Goal: Obtain resource: Download file/media

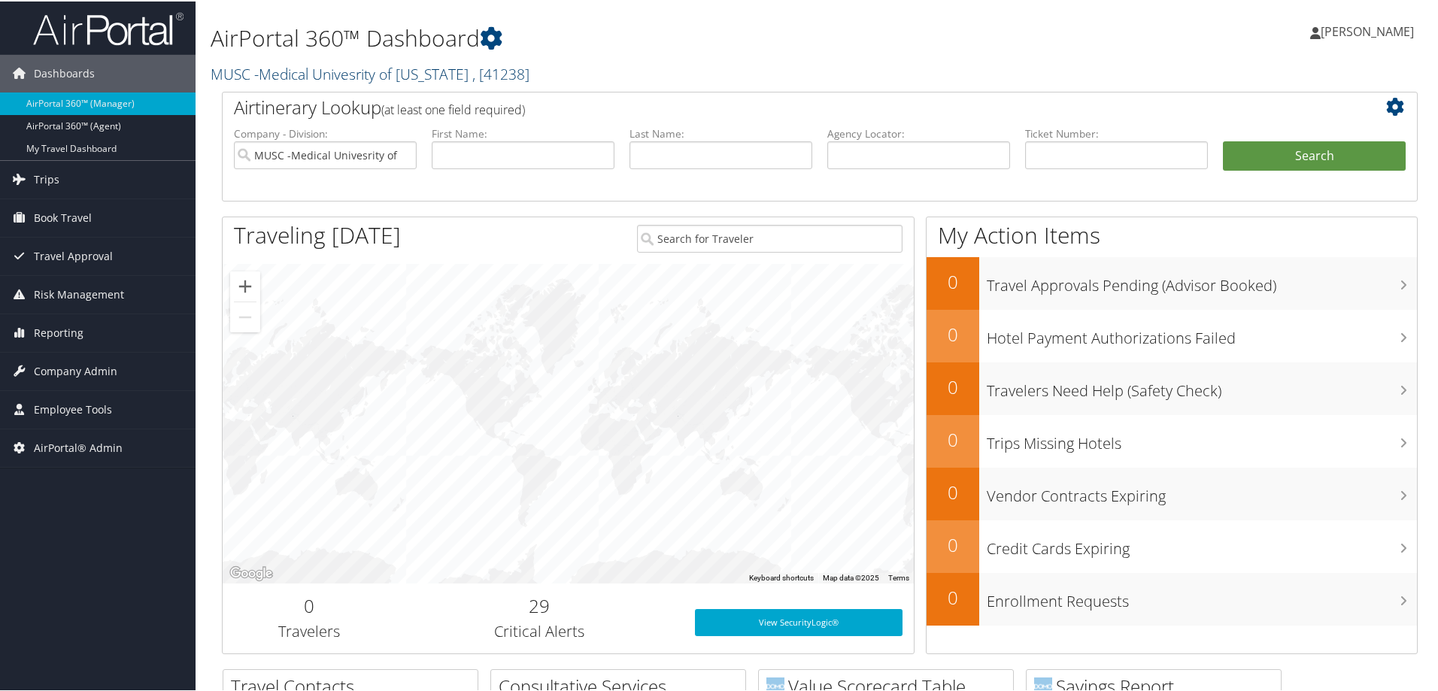
click at [366, 77] on link "MUSC -Medical Univesrity of South Carolina , [ 41238 ]" at bounding box center [370, 72] width 319 height 20
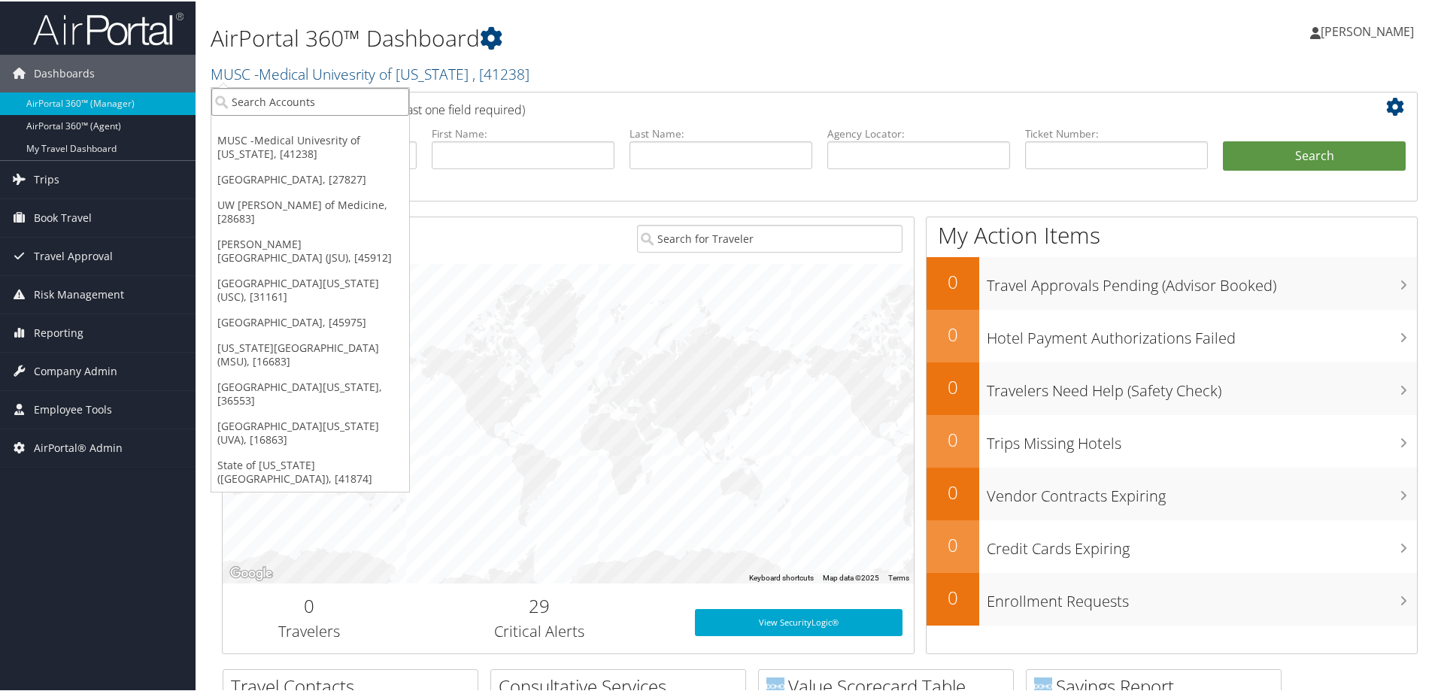
click at [336, 99] on input "search" at bounding box center [310, 101] width 198 height 28
type input "uva"
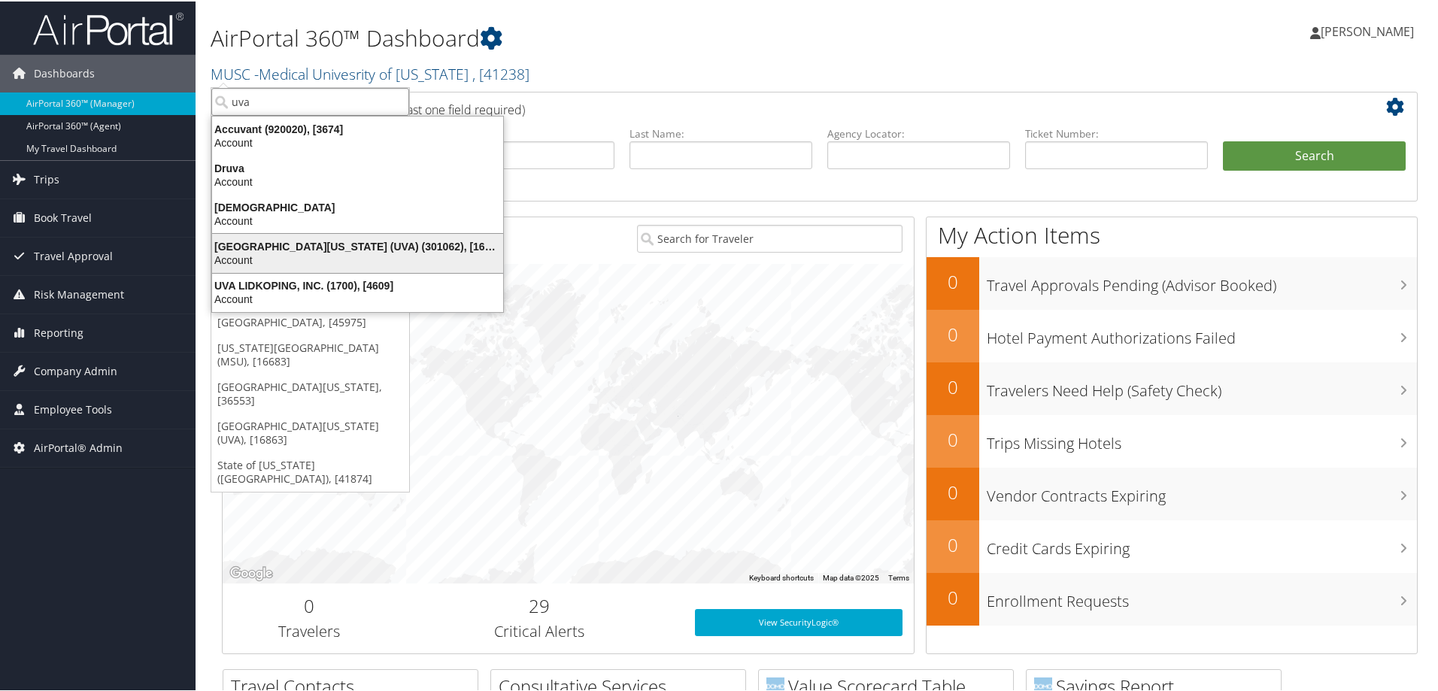
click at [349, 237] on div "University of Virginia (UVA) (301062), [16863] Account" at bounding box center [357, 252] width 287 height 35
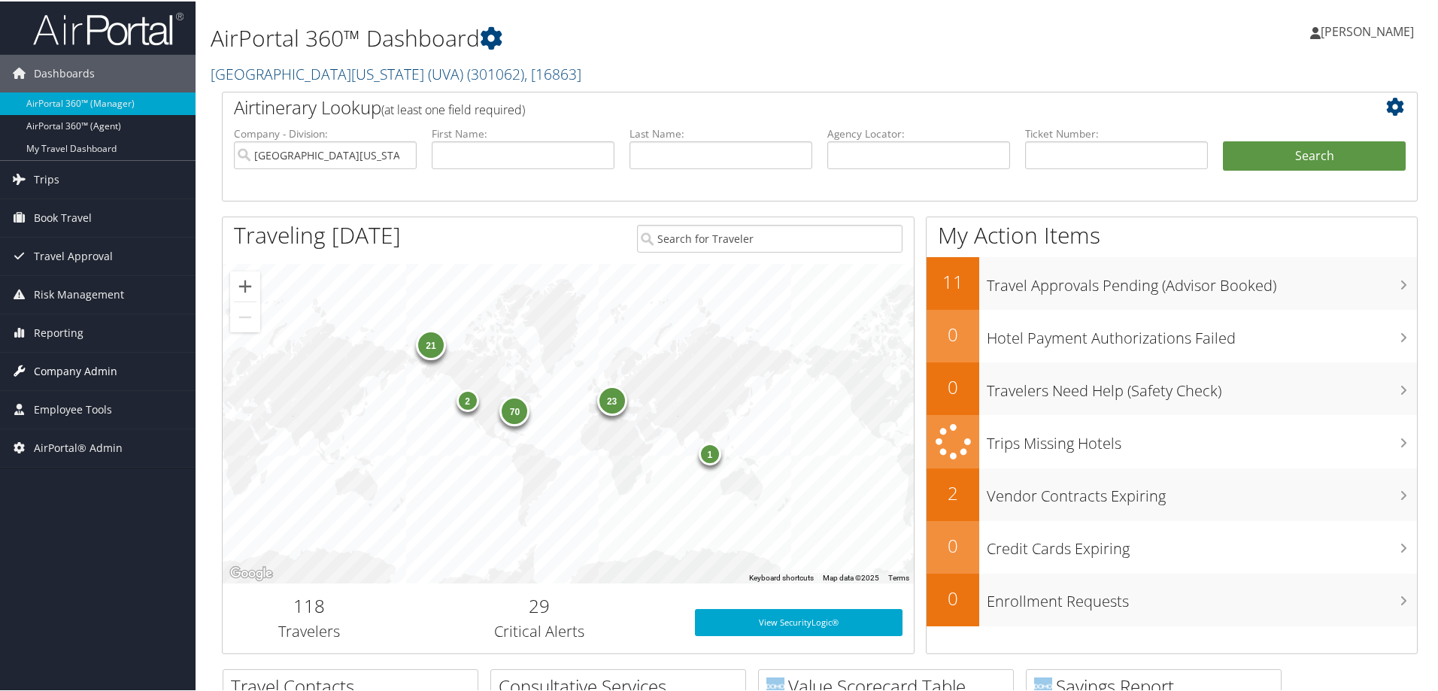
click at [93, 383] on span "Company Admin" at bounding box center [75, 370] width 83 height 38
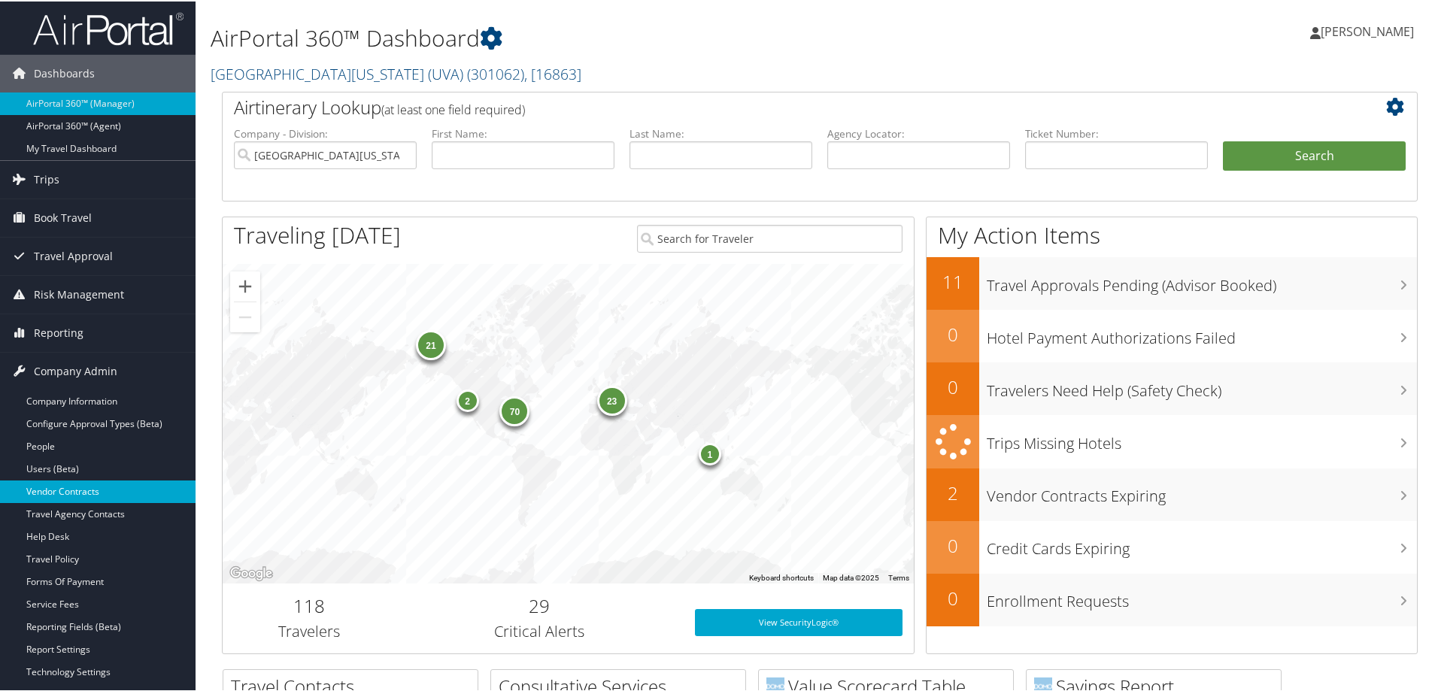
click at [99, 489] on link "Vendor Contracts" at bounding box center [98, 490] width 196 height 23
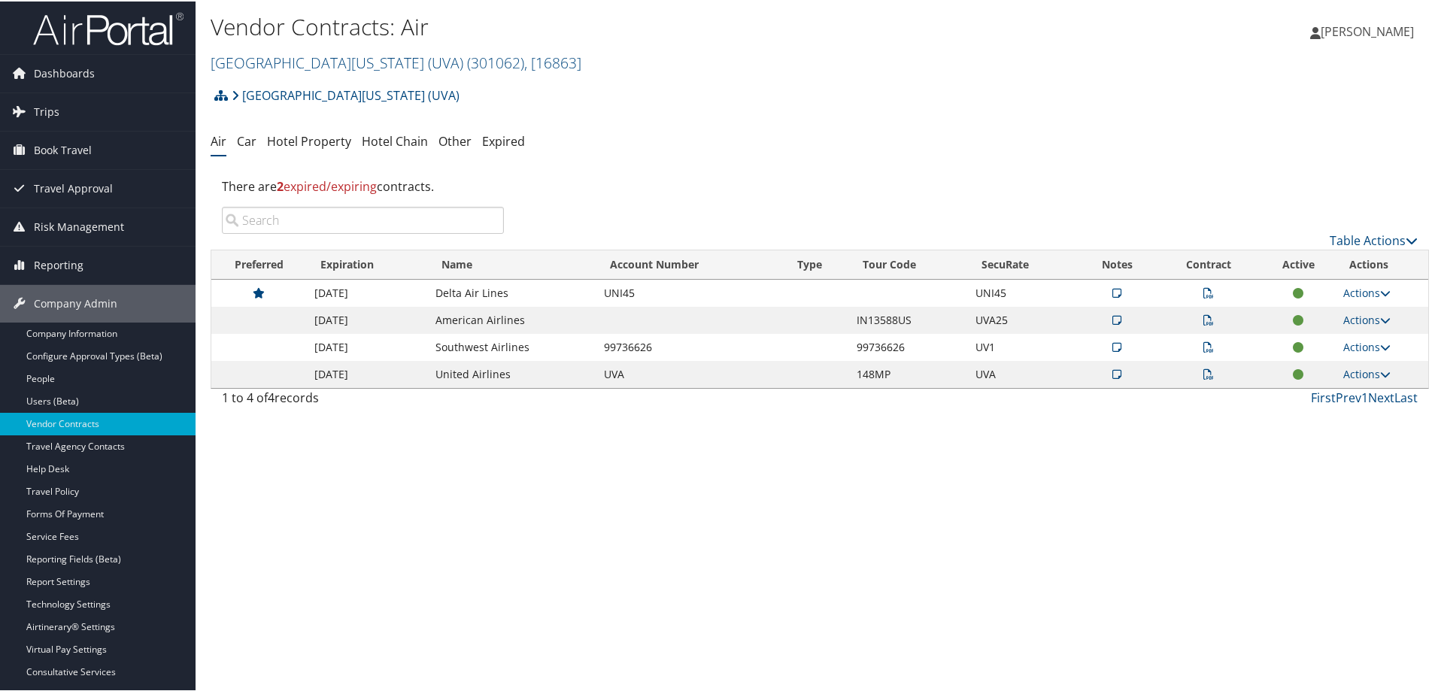
click at [1113, 319] on icon at bounding box center [1117, 319] width 9 height 11
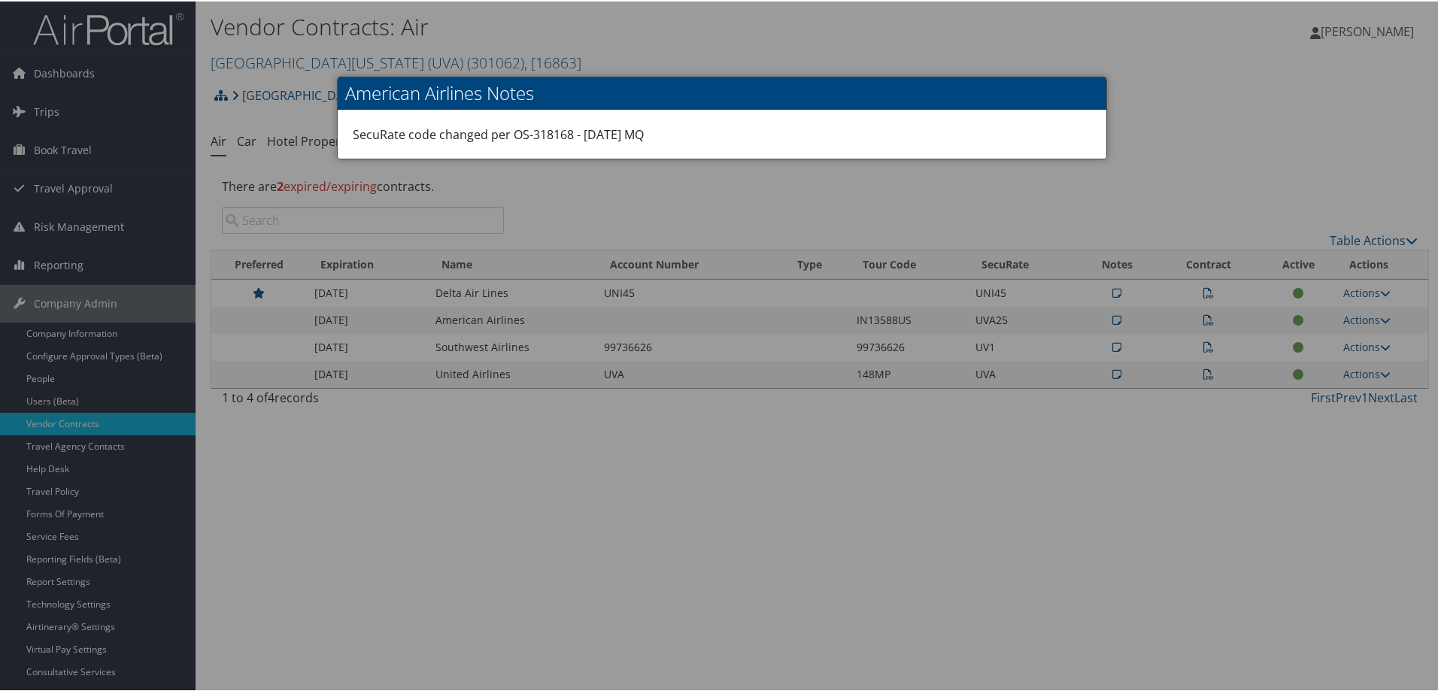
click at [1138, 354] on div at bounding box center [722, 345] width 1444 height 691
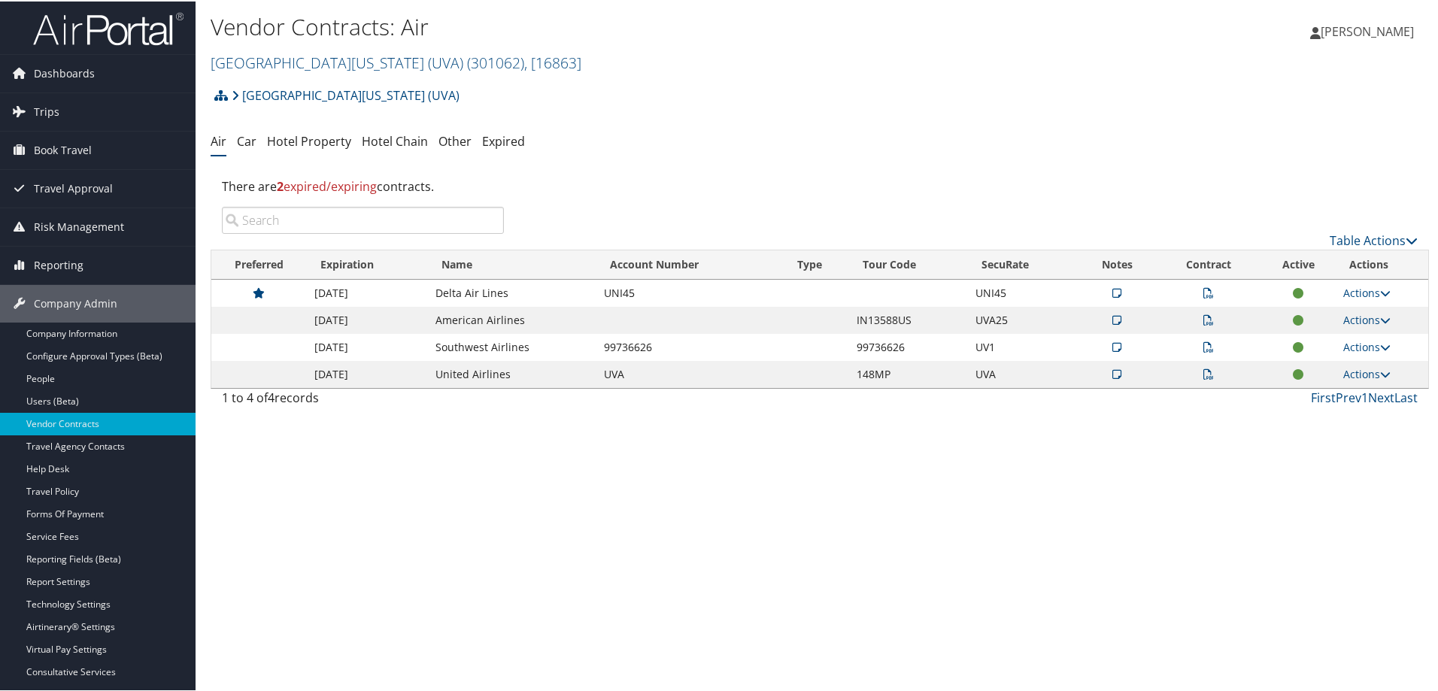
click at [1206, 323] on icon at bounding box center [1209, 319] width 11 height 11
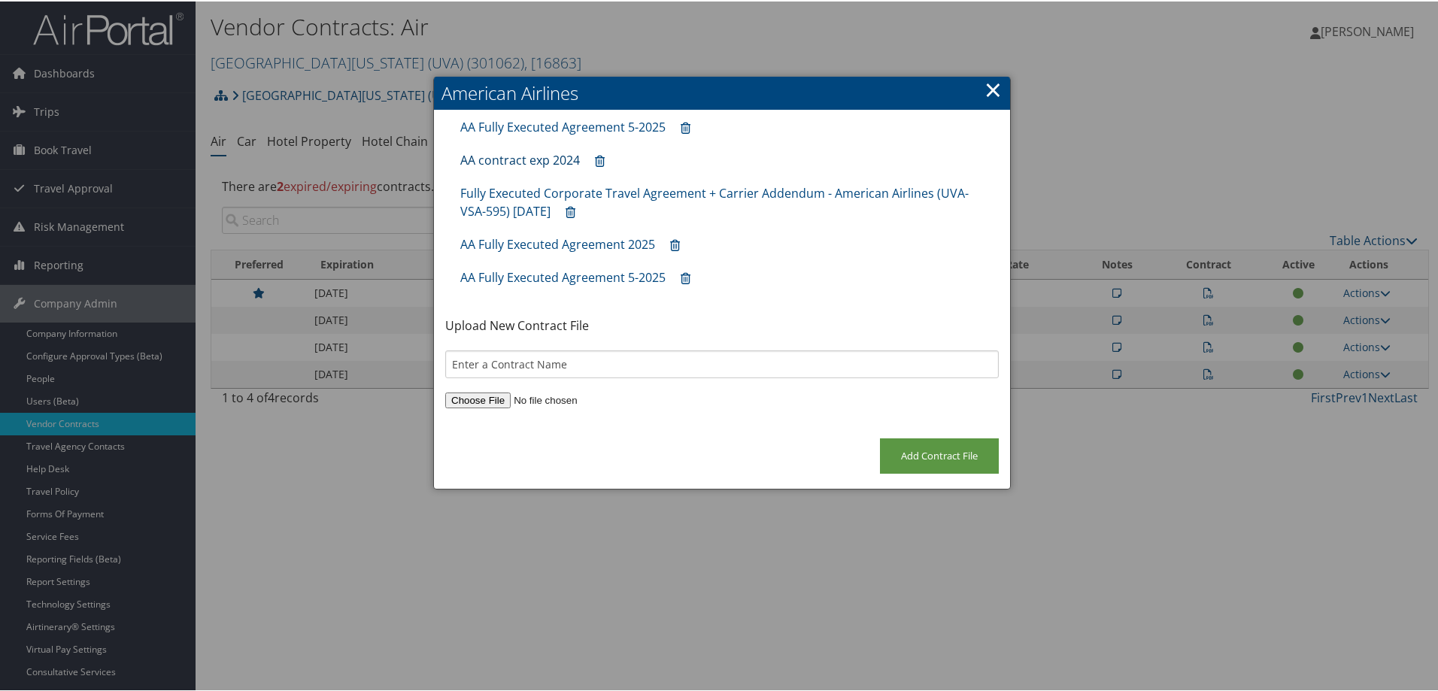
click at [520, 157] on link "AA contract exp 2024" at bounding box center [520, 158] width 120 height 17
click at [881, 194] on link "Fully Executed Corporate Travel Agreement + Carrier Addendum - American Airline…" at bounding box center [714, 201] width 509 height 35
click at [993, 88] on link "×" at bounding box center [993, 88] width 17 height 30
